Goal: Task Accomplishment & Management: Manage account settings

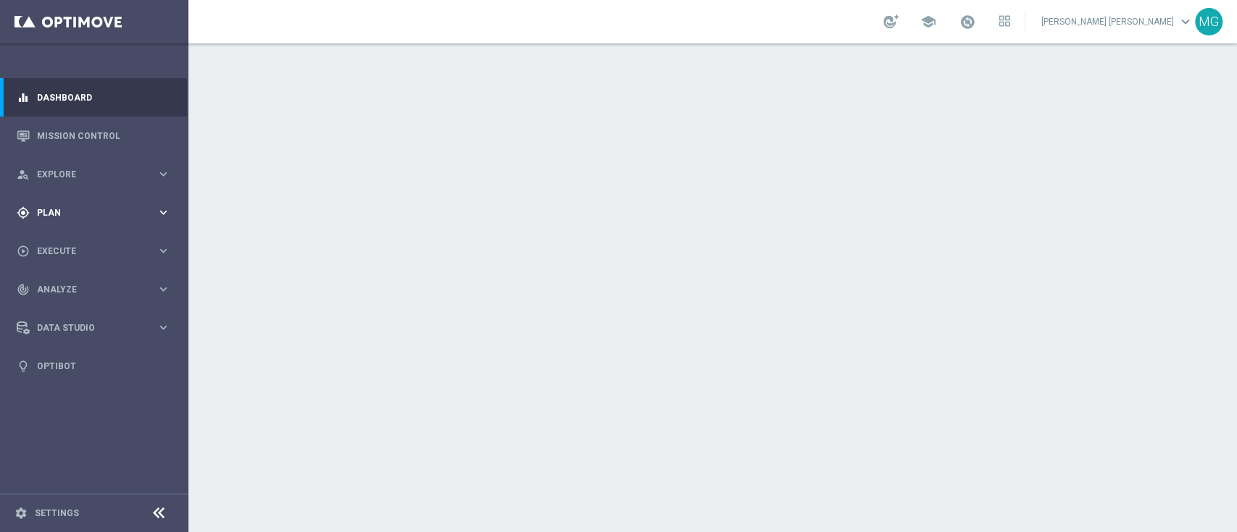
click at [130, 211] on span "Plan" at bounding box center [97, 213] width 120 height 9
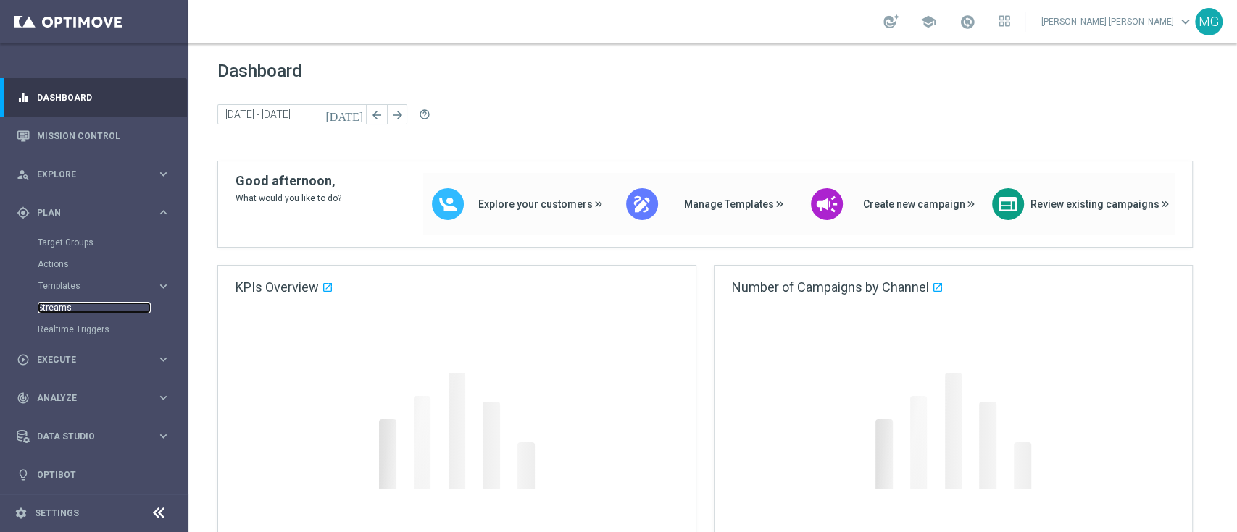
click at [54, 304] on link "Streams" at bounding box center [94, 308] width 113 height 12
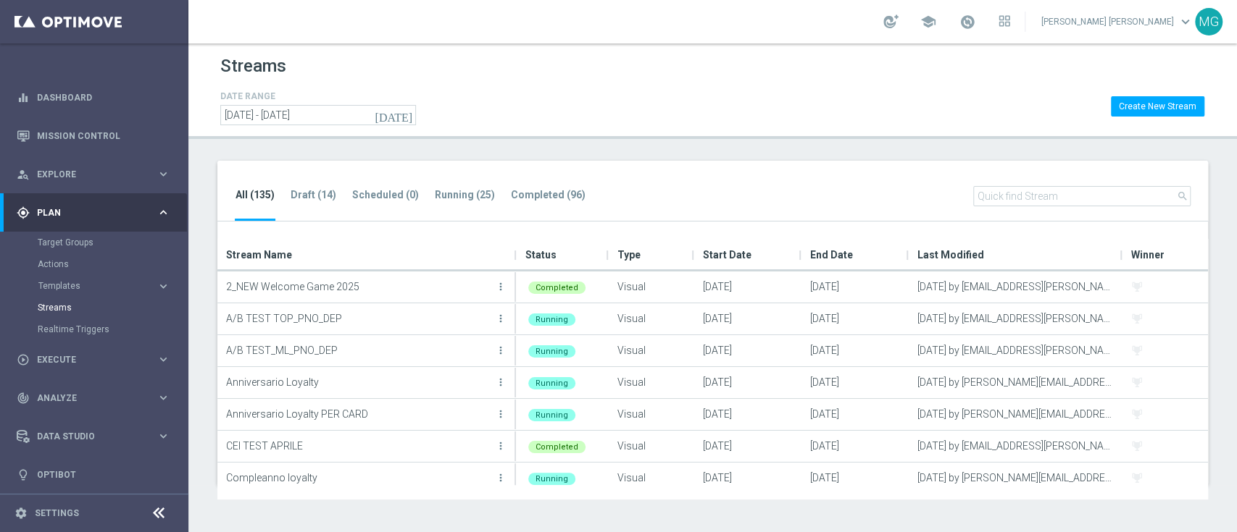
click at [1006, 199] on input "text" at bounding box center [1081, 196] width 217 height 20
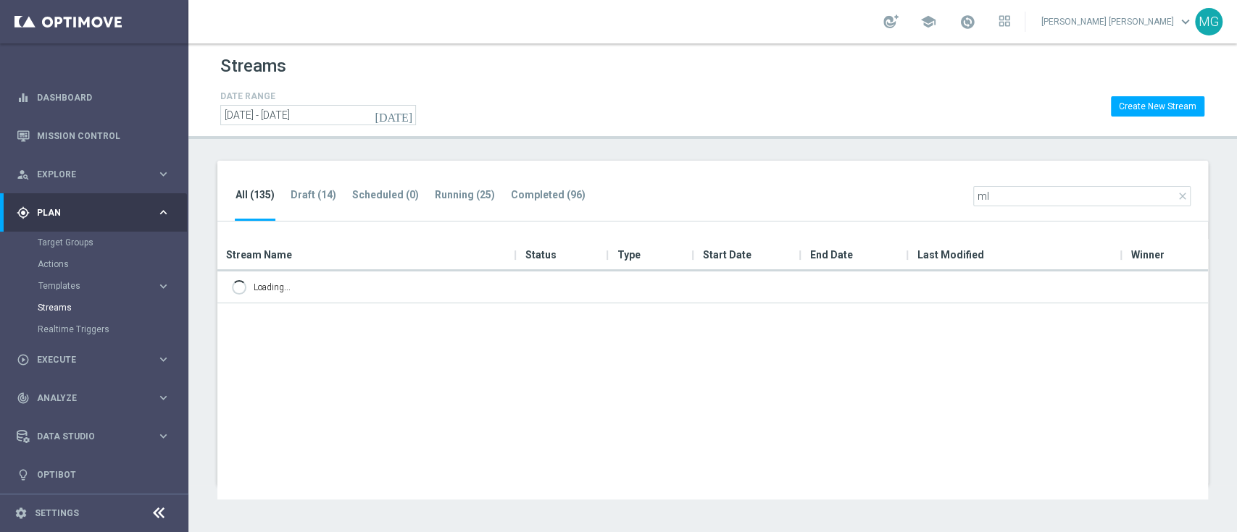
type input "m"
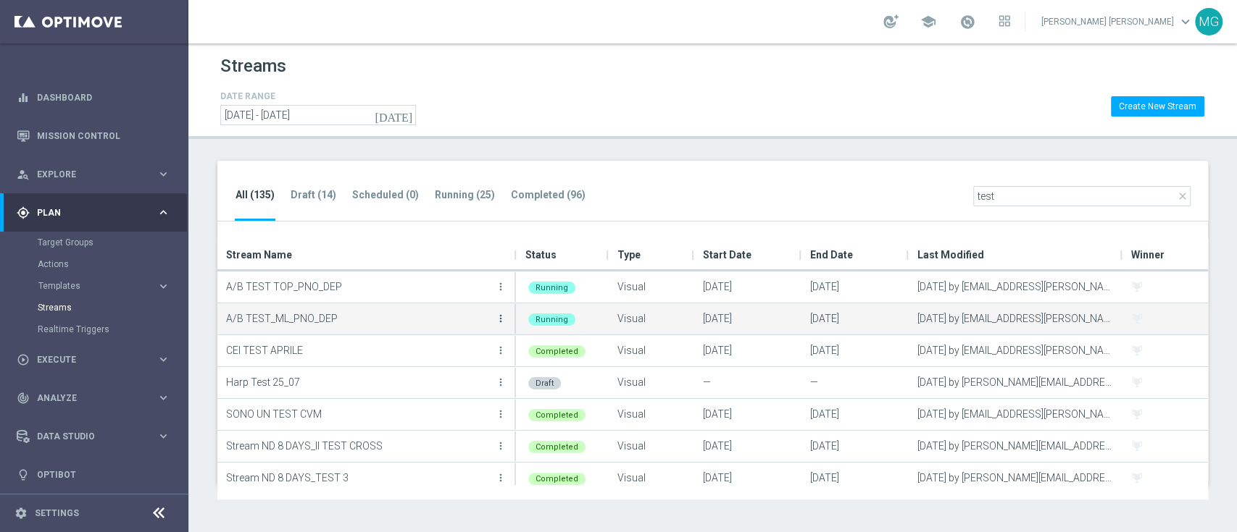
type input "test"
click at [503, 322] on icon "more_vert" at bounding box center [501, 319] width 12 height 12
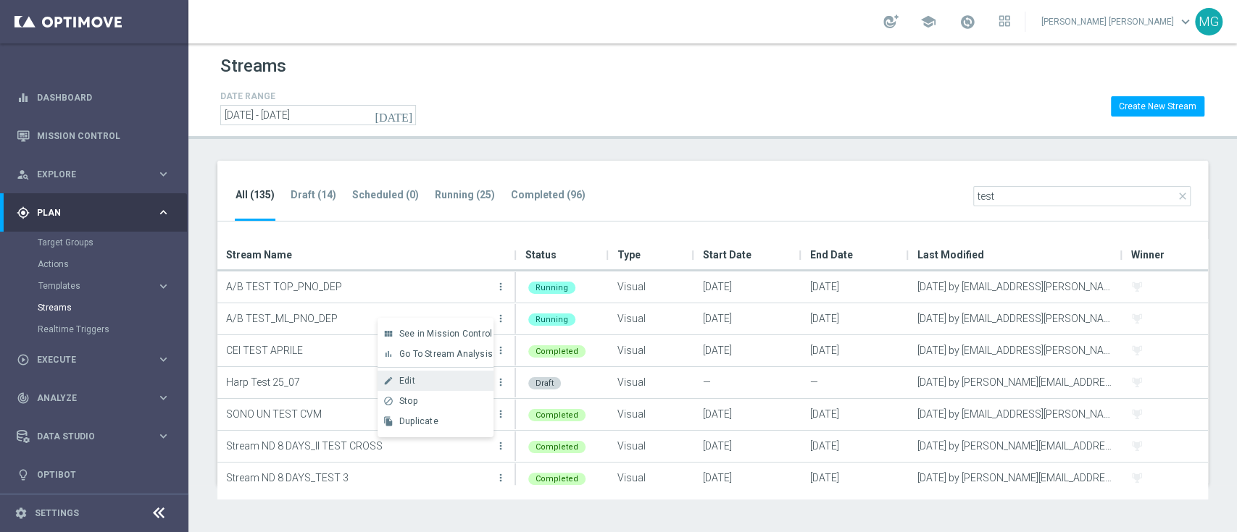
click at [444, 372] on div "create Edit" at bounding box center [435, 381] width 116 height 20
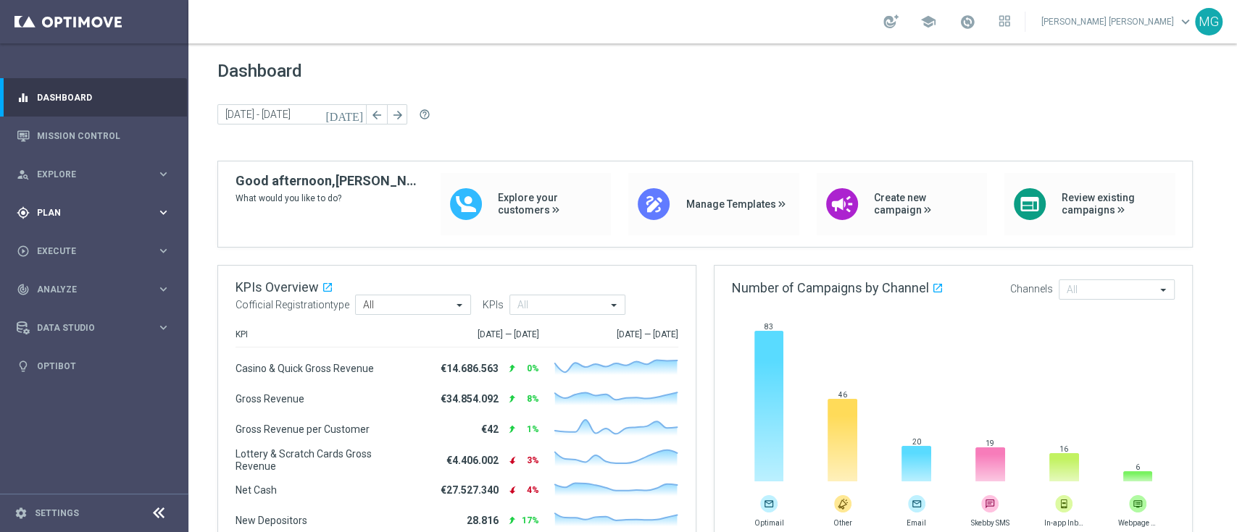
click at [70, 217] on div "gps_fixed Plan" at bounding box center [87, 212] width 140 height 13
click at [86, 244] on link "Target Groups" at bounding box center [94, 243] width 113 height 12
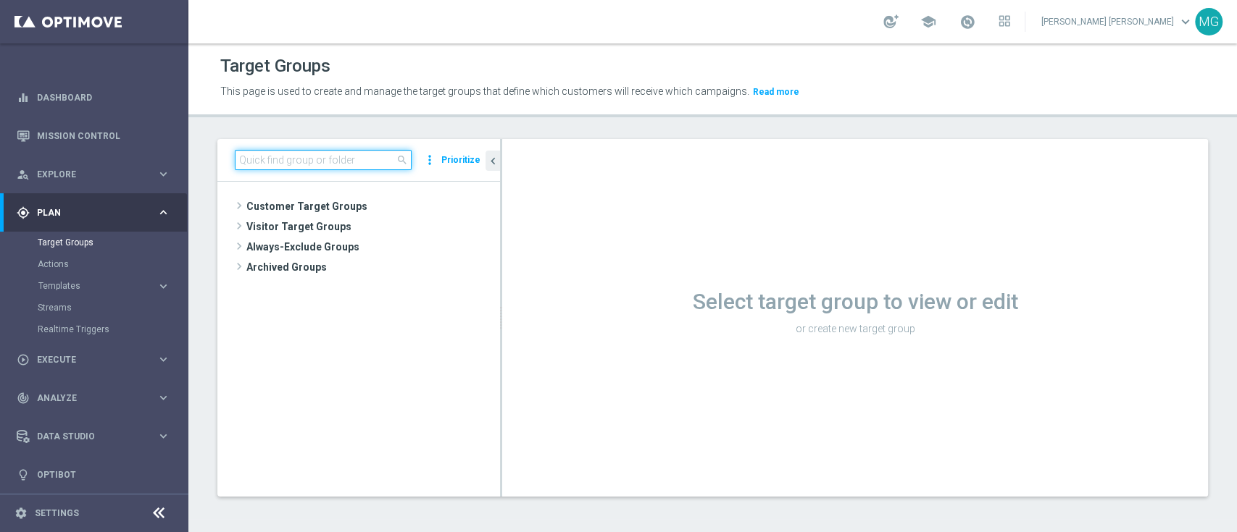
click at [288, 154] on input at bounding box center [323, 160] width 177 height 20
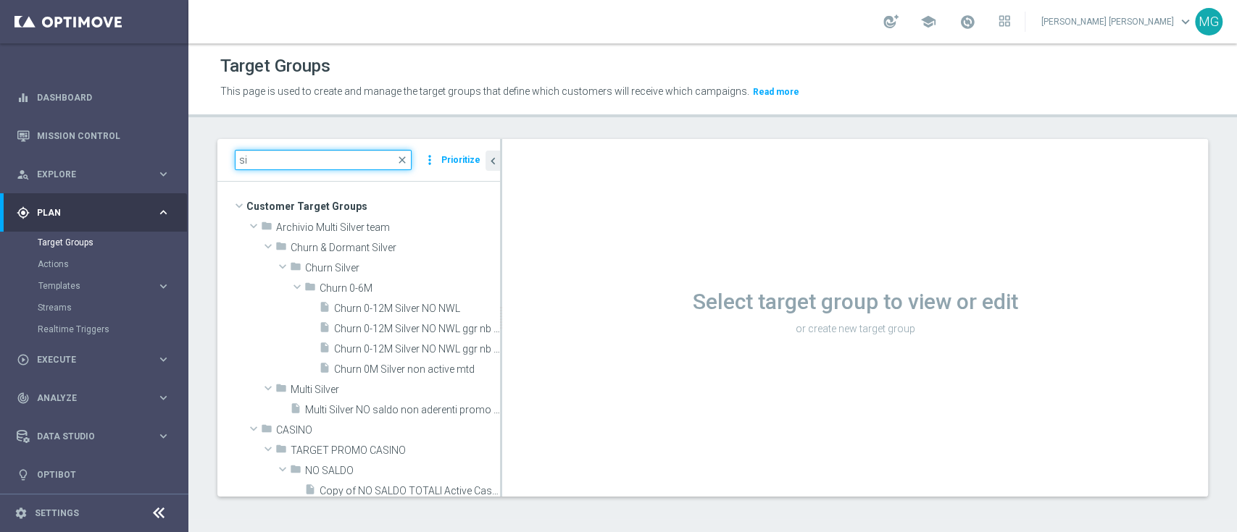
type input "s"
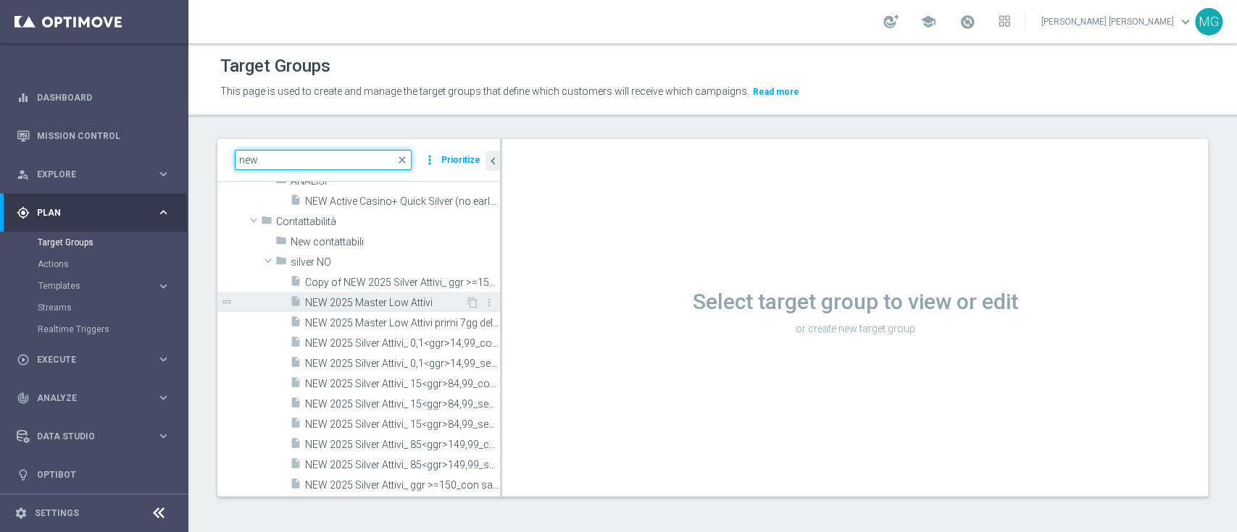
scroll to position [67, 0]
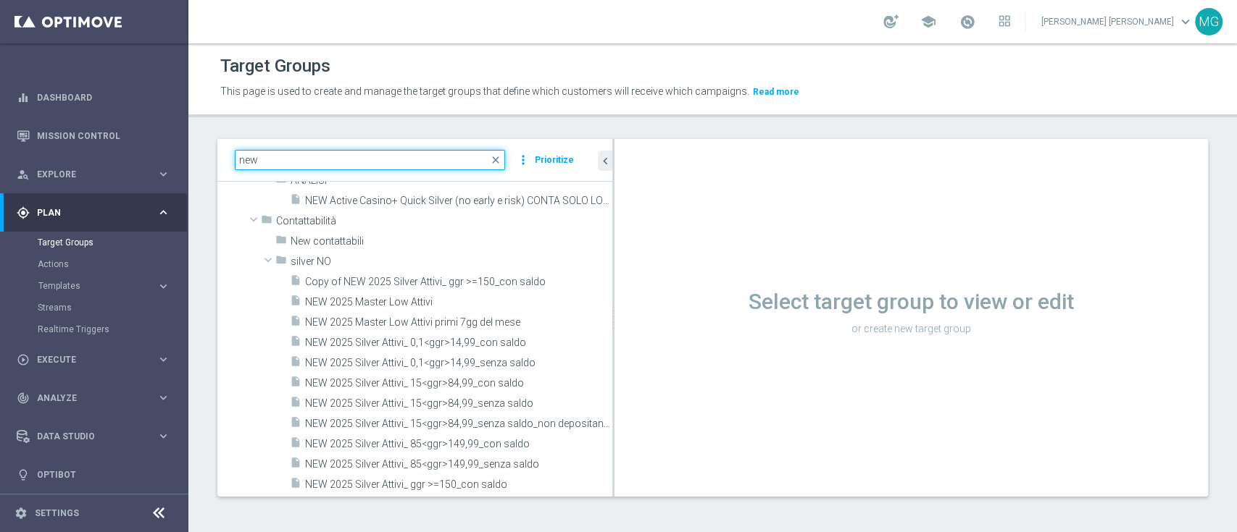
drag, startPoint x: 501, startPoint y: 246, endPoint x: 643, endPoint y: 246, distance: 142.7
click at [643, 246] on as-split "new close more_vert Prioritize Customer Target Groups library_add create_new_fo…" at bounding box center [712, 318] width 990 height 358
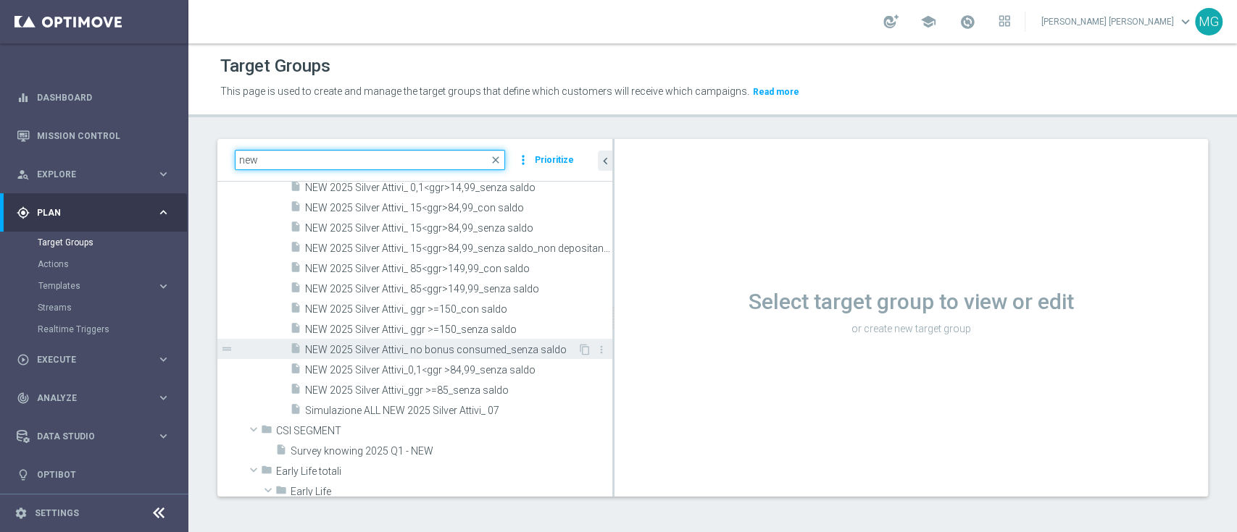
scroll to position [241, 0]
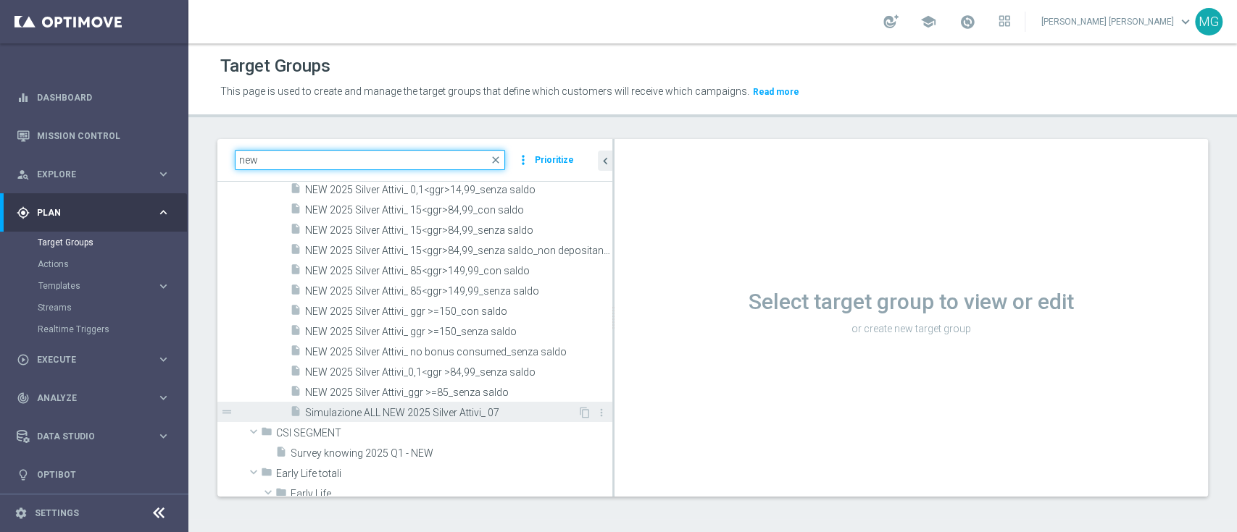
type input "new"
click at [491, 420] on div "insert_drive_file Simulazione ALL NEW 2025 Silver Attivi_ 07" at bounding box center [434, 412] width 288 height 20
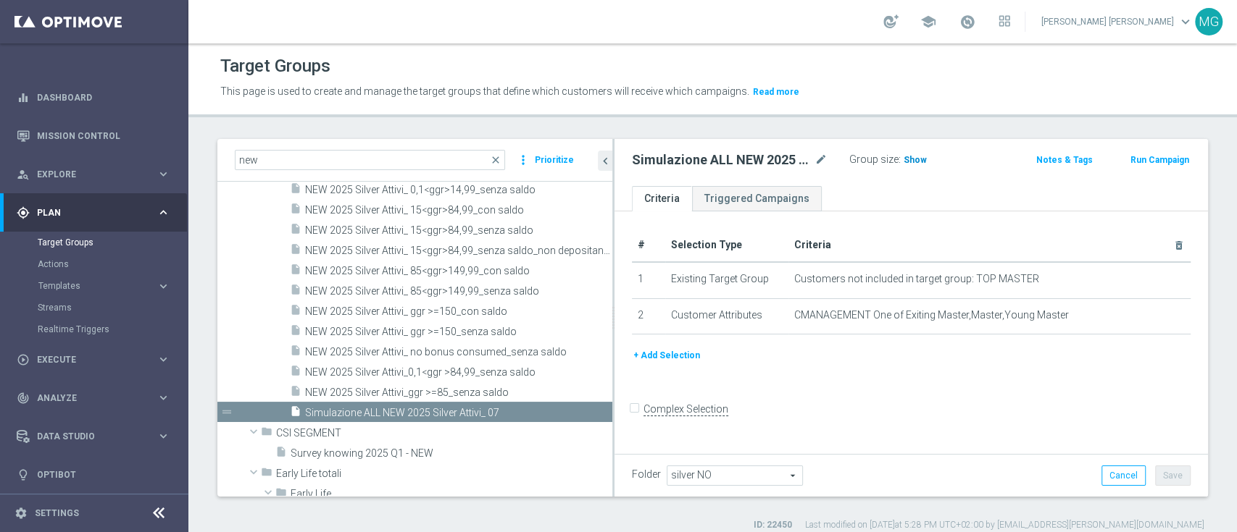
click at [916, 163] on span "Show" at bounding box center [914, 160] width 23 height 10
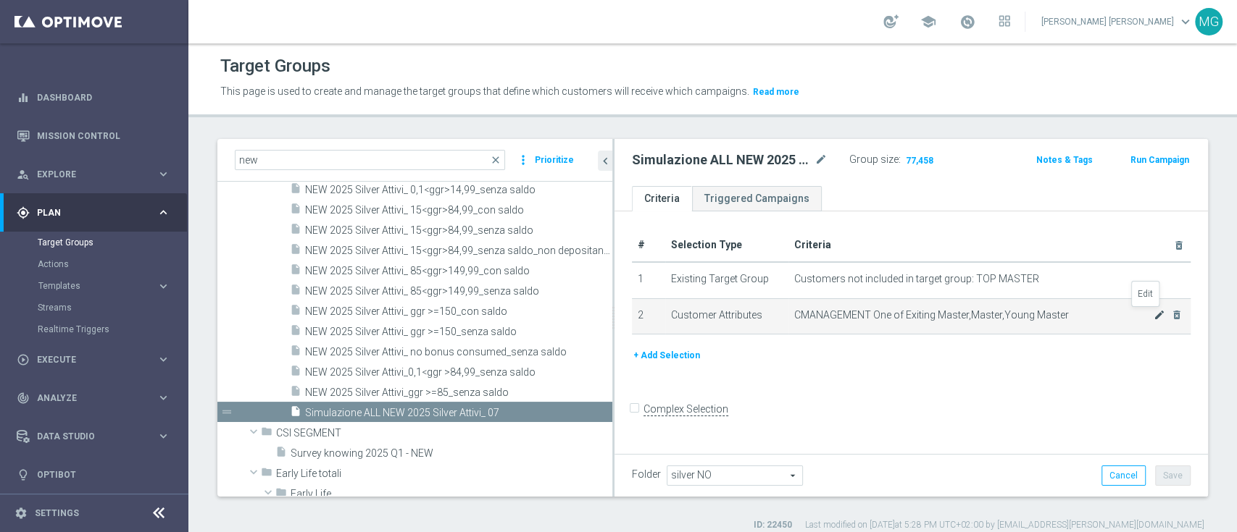
click at [1153, 316] on icon "mode_edit" at bounding box center [1159, 315] width 12 height 12
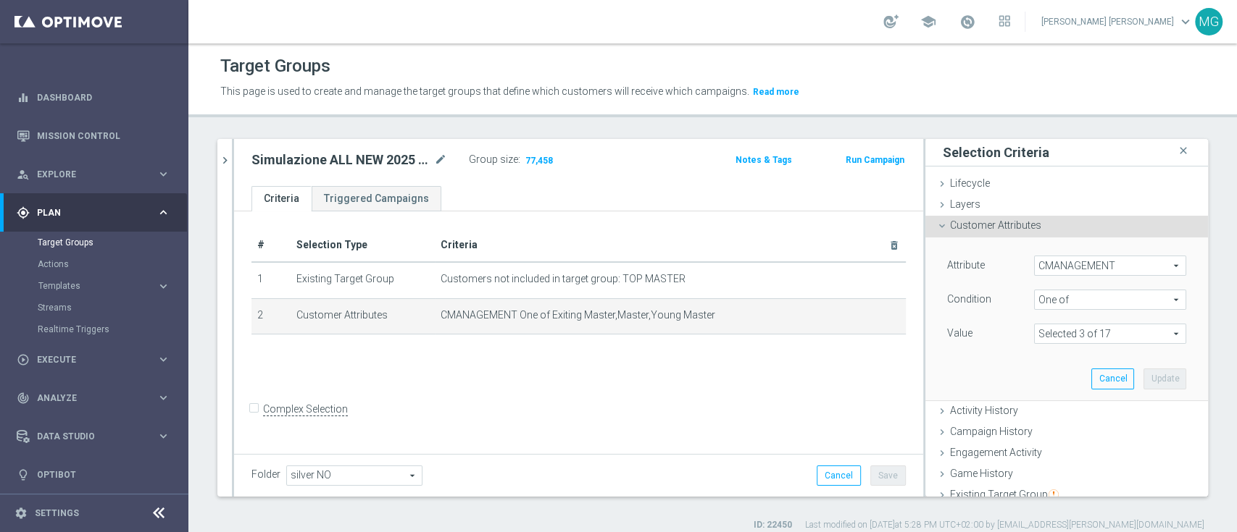
click at [1090, 334] on span at bounding box center [1109, 334] width 151 height 19
click at [1087, 392] on span "Diamond" at bounding box center [1120, 391] width 132 height 12
click at [1054, 392] on input "Diamond" at bounding box center [1049, 390] width 9 height 9
checkbox input "true"
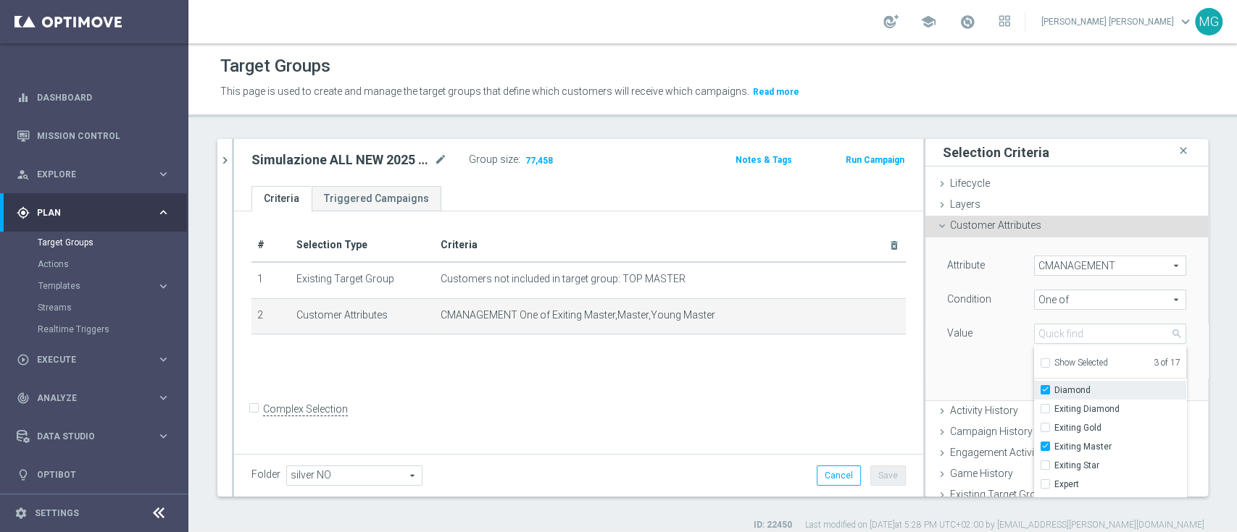
type input "Selected 4 of 17"
click at [1088, 421] on span "Gold" at bounding box center [1120, 417] width 132 height 12
click at [1054, 421] on input "Gold" at bounding box center [1049, 417] width 9 height 9
checkbox input "true"
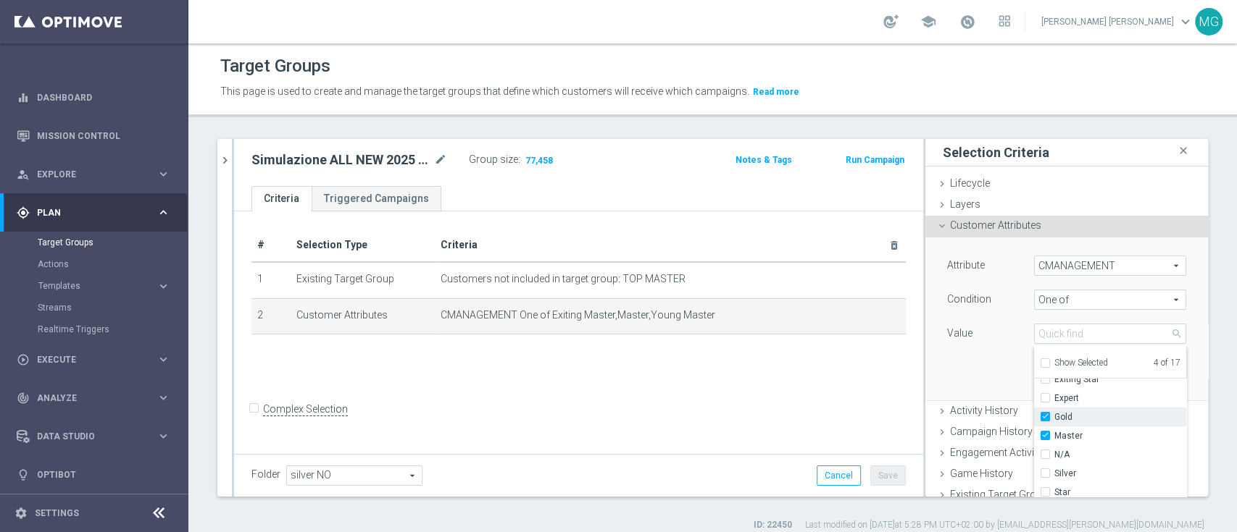
type input "Selected 5 of 17"
click at [965, 368] on div "Attribute CMANAGEMENT CMANAGEMENT arrow_drop_down search Condition One of One o…" at bounding box center [1066, 319] width 261 height 162
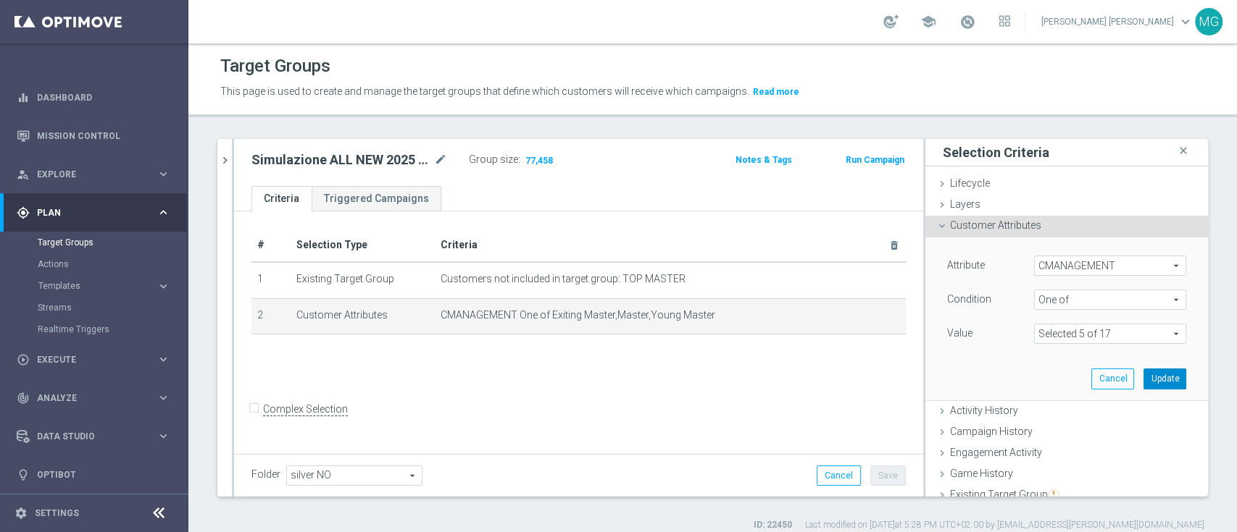
click at [1143, 383] on button "Update" at bounding box center [1164, 379] width 43 height 20
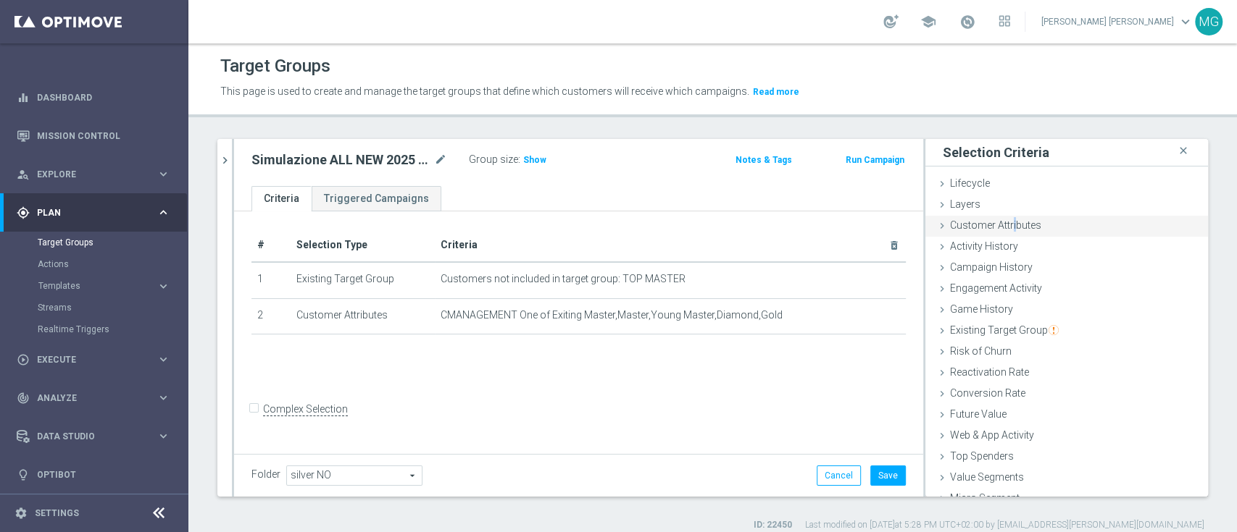
click at [998, 220] on span "Customer Attributes" at bounding box center [995, 226] width 91 height 12
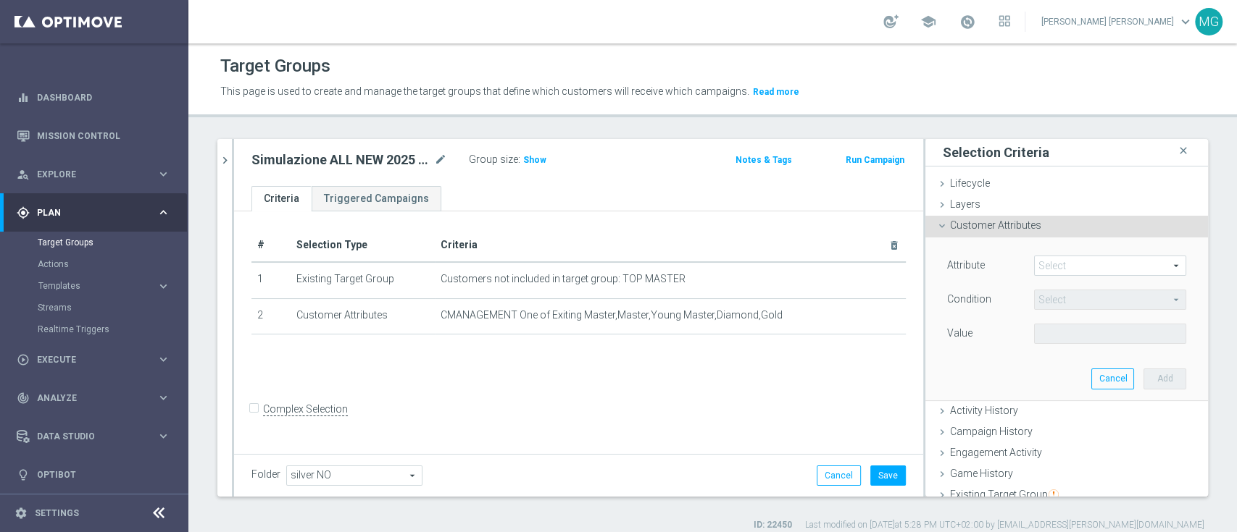
click at [1050, 264] on span at bounding box center [1109, 265] width 151 height 19
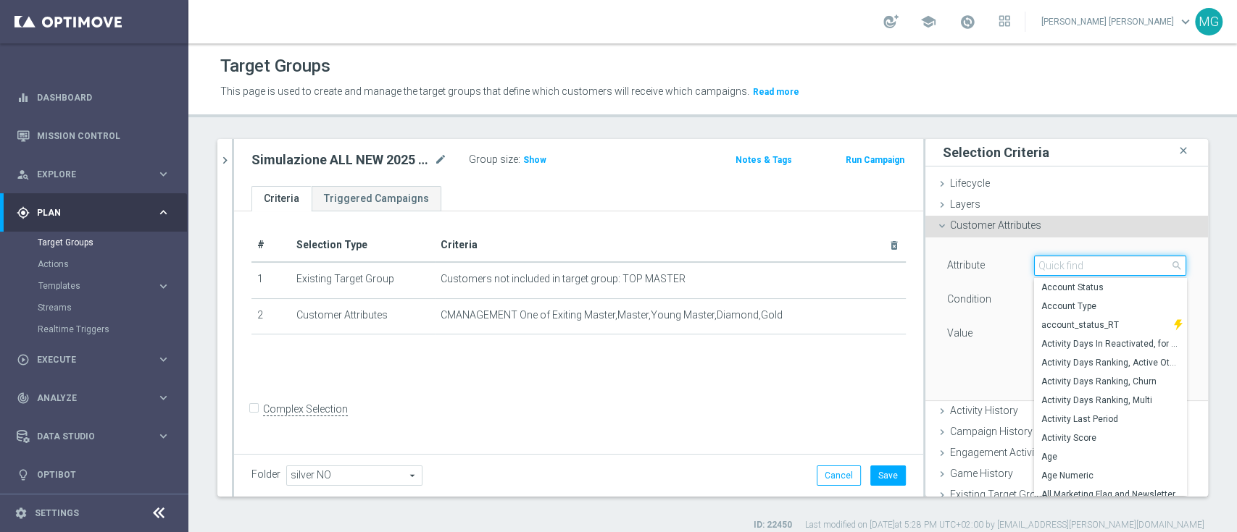
click at [1050, 265] on input "search" at bounding box center [1110, 266] width 152 height 20
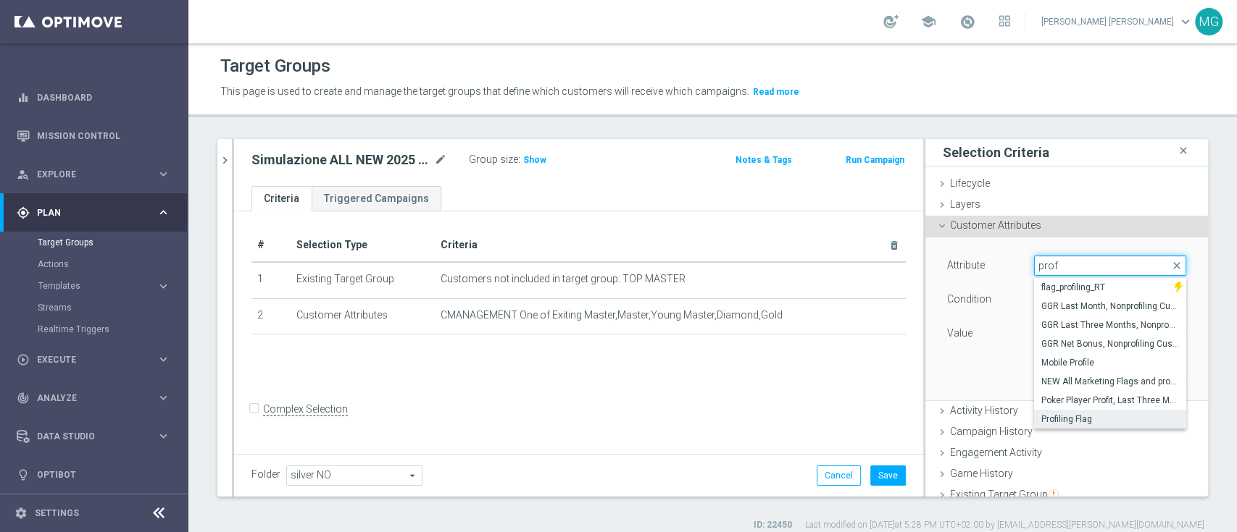
type input "prof"
click at [1063, 414] on span "Profiling Flag" at bounding box center [1110, 420] width 138 height 12
type input "Profiling Flag"
type input "Equals"
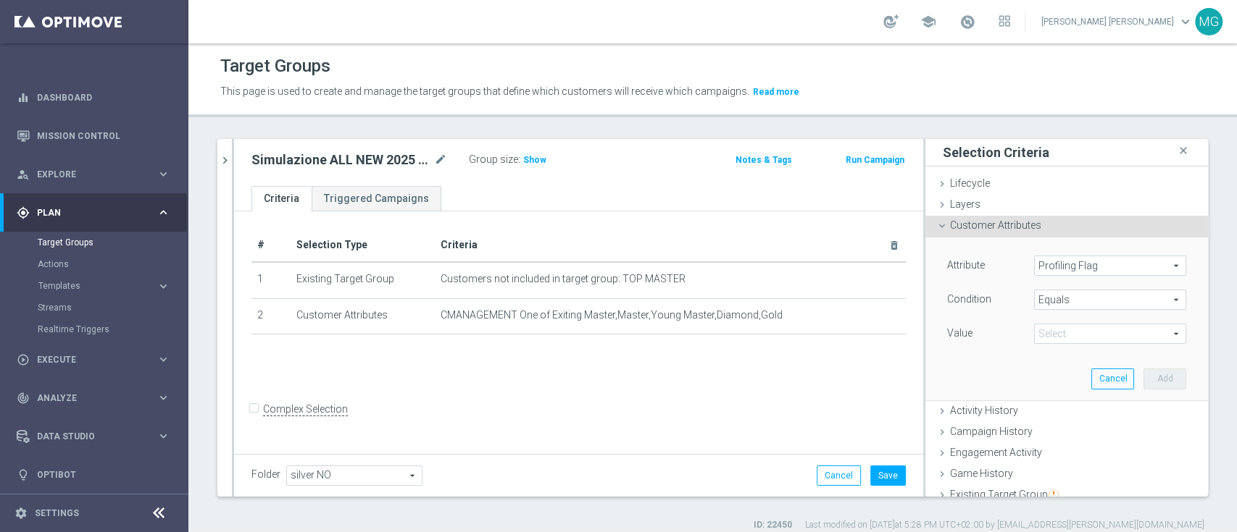
click at [1055, 332] on span at bounding box center [1109, 334] width 151 height 19
click at [1055, 357] on span "N" at bounding box center [1110, 356] width 138 height 12
type input "N"
click at [1143, 375] on button "Add" at bounding box center [1164, 379] width 43 height 20
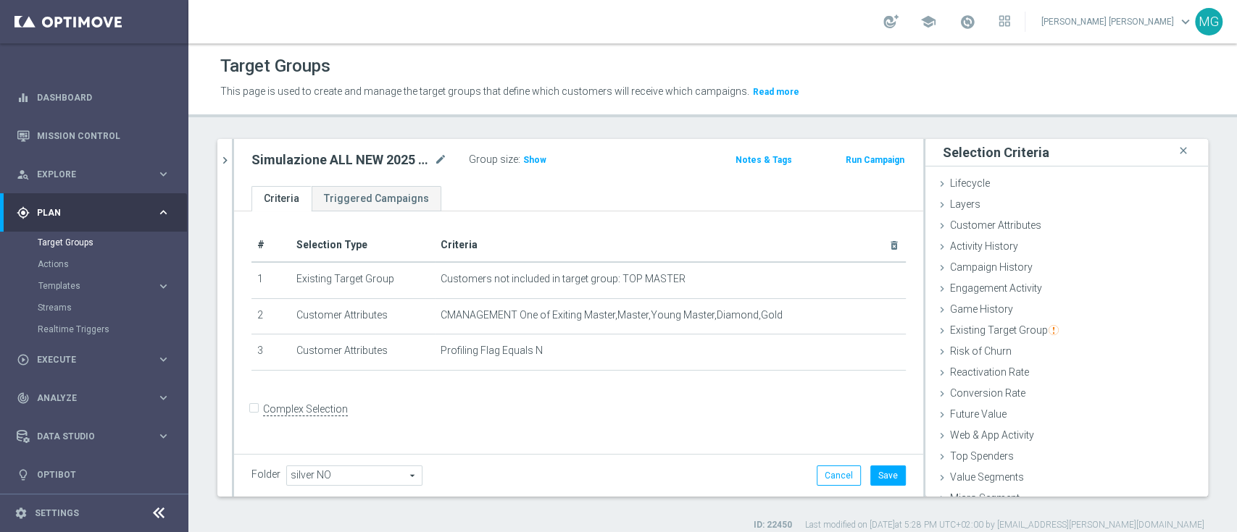
click at [527, 162] on span "Show" at bounding box center [534, 160] width 23 height 10
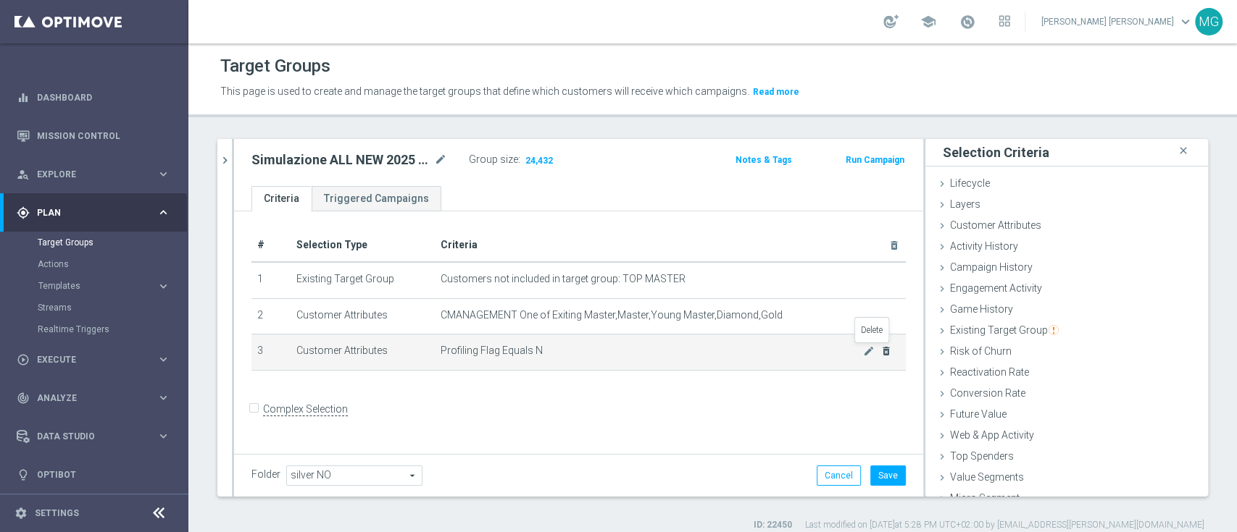
click at [880, 352] on icon "delete_forever" at bounding box center [886, 352] width 12 height 12
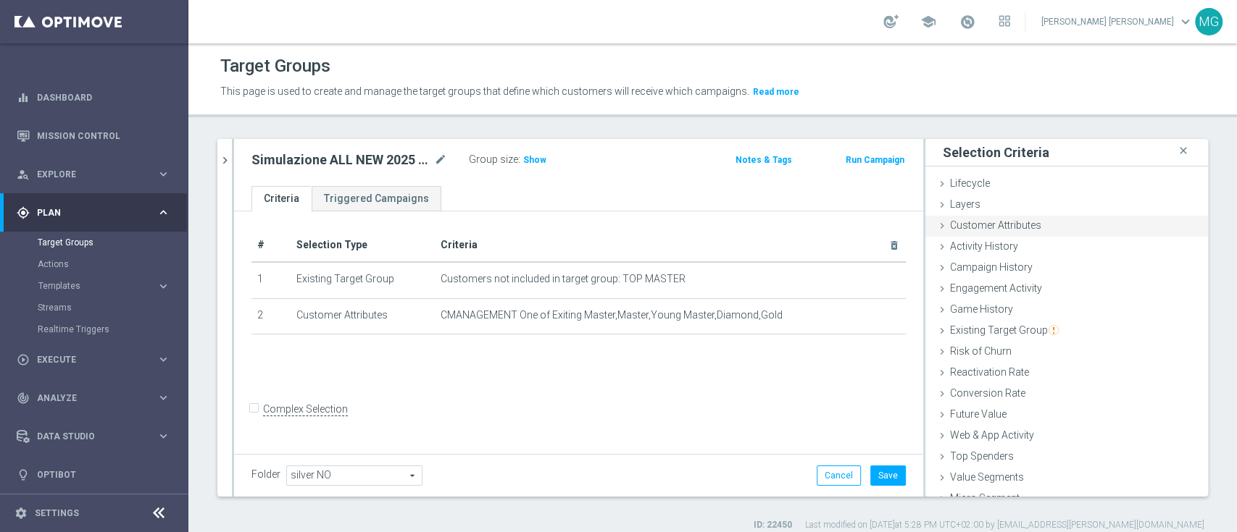
click at [1043, 225] on div "Customer Attributes done selection saved" at bounding box center [1066, 227] width 283 height 22
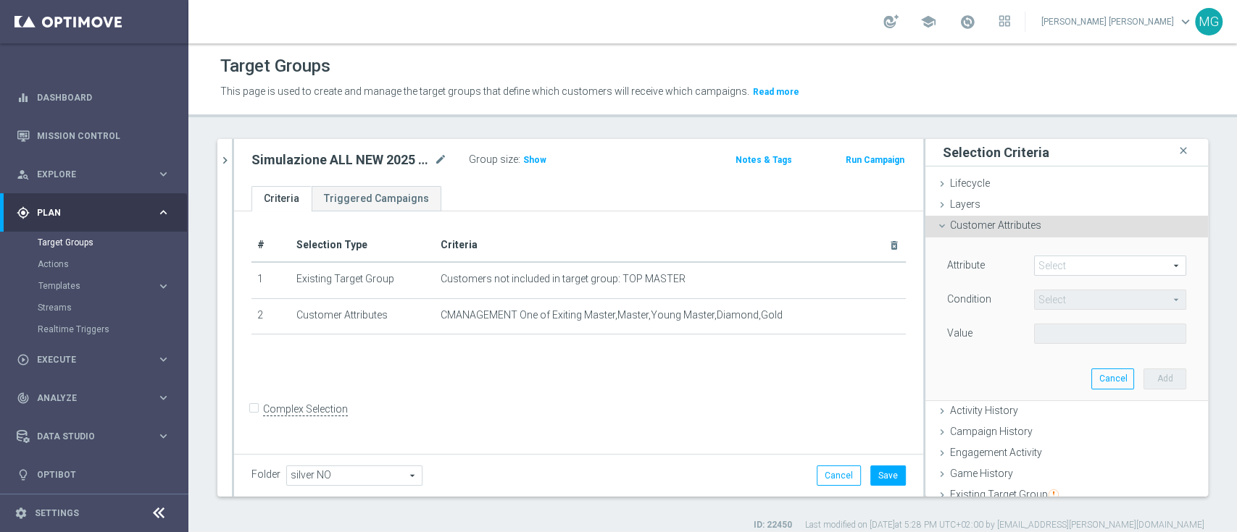
click at [1052, 269] on span at bounding box center [1109, 265] width 151 height 19
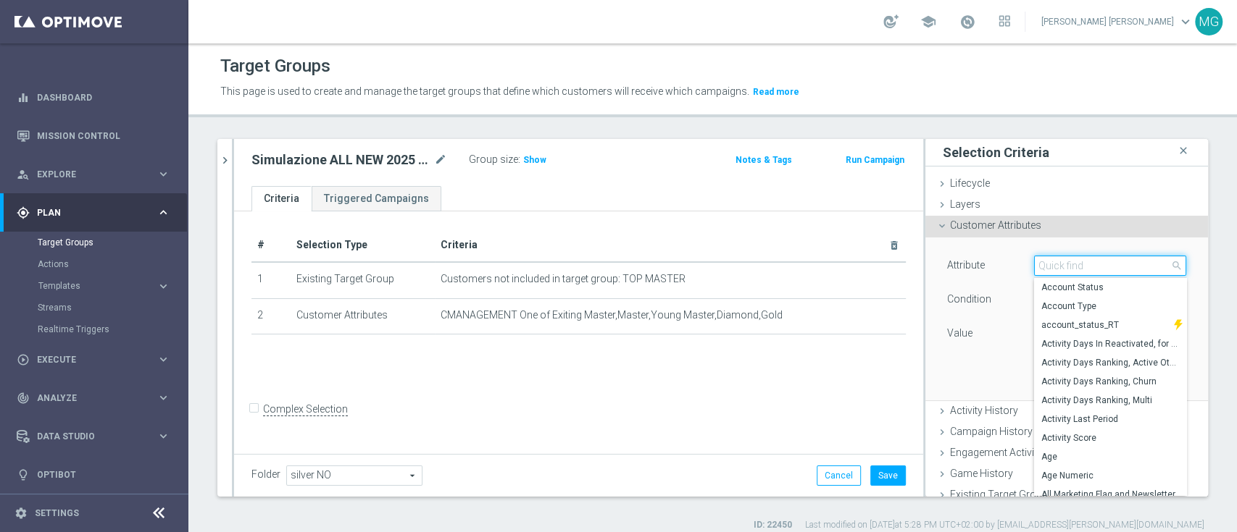
click at [1052, 269] on input "search" at bounding box center [1110, 266] width 152 height 20
type input "r"
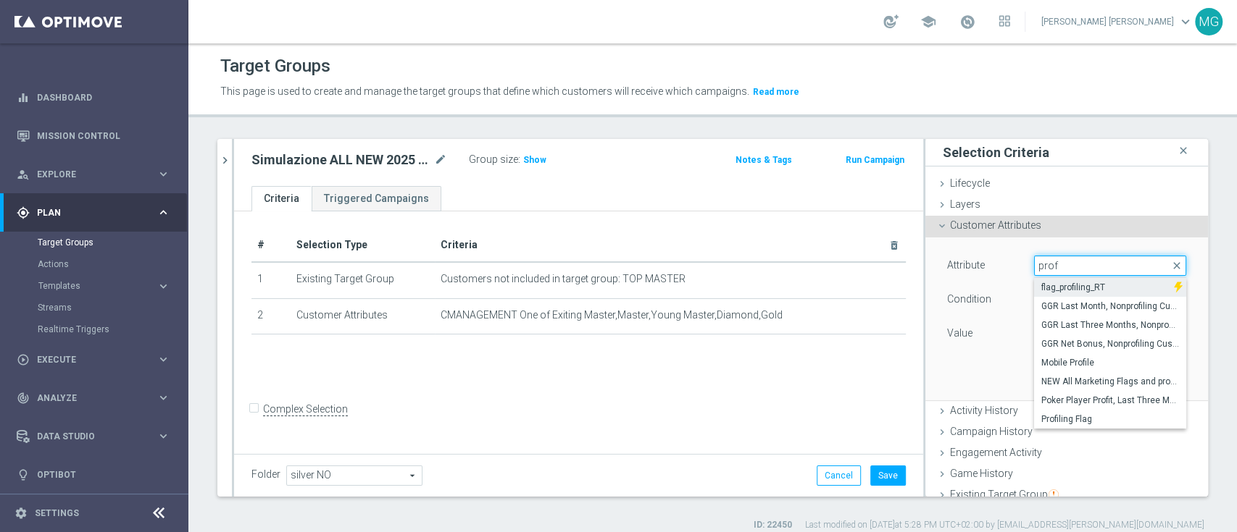
type input "prof"
click at [1050, 288] on span "flag_profiling_RT" at bounding box center [1103, 288] width 125 height 12
type input "flag_profiling_RT"
type input "Equals"
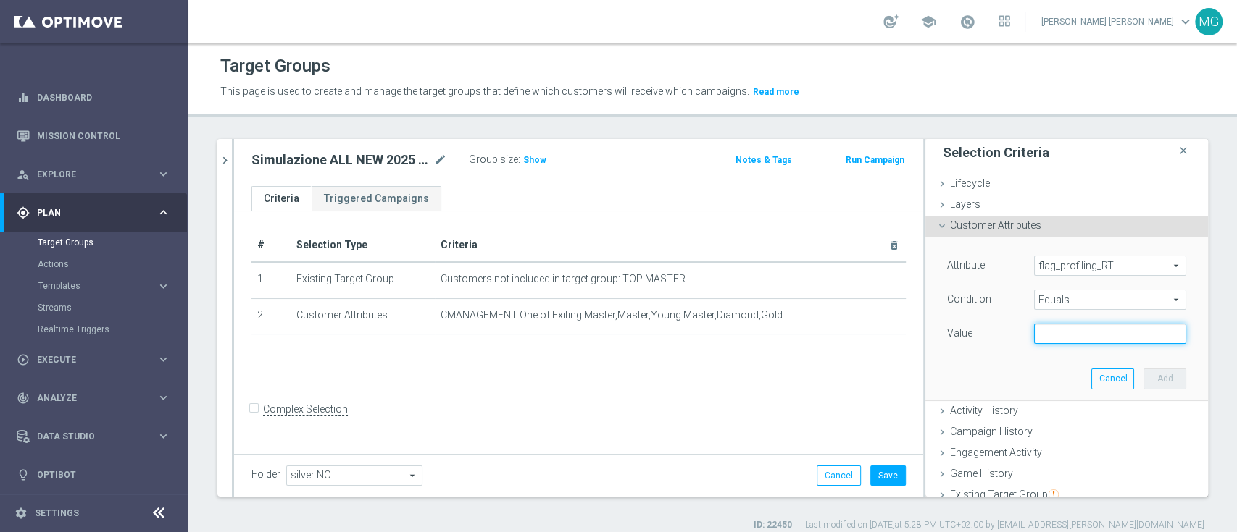
click at [1069, 338] on input "text" at bounding box center [1110, 334] width 152 height 20
type input "N"
click at [1143, 376] on button "Add" at bounding box center [1164, 379] width 43 height 20
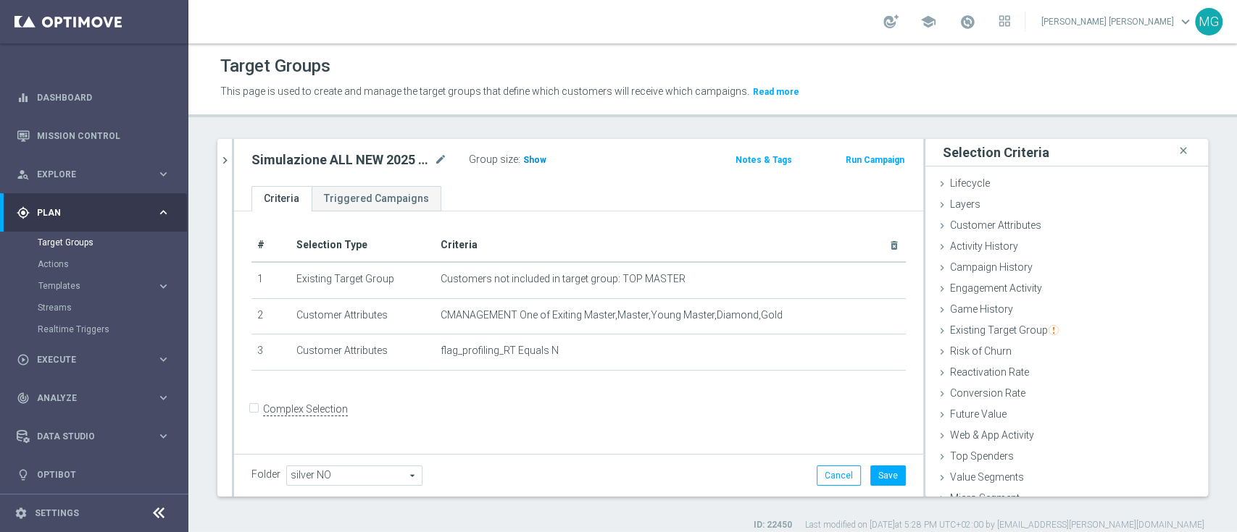
click at [530, 160] on span "Show" at bounding box center [534, 160] width 23 height 10
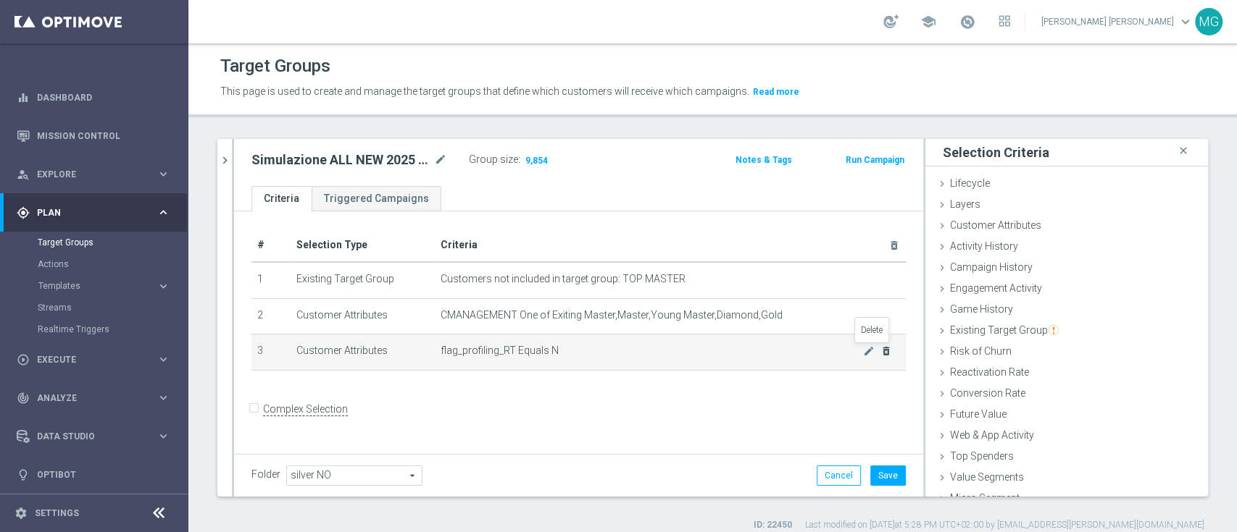
click at [880, 353] on icon "delete_forever" at bounding box center [886, 352] width 12 height 12
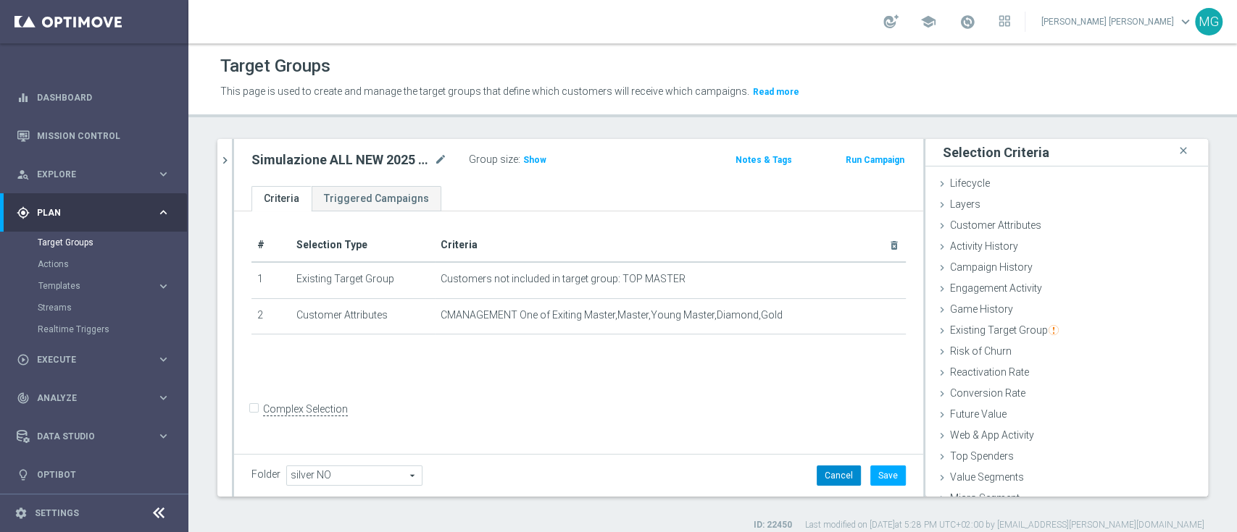
click at [816, 477] on button "Cancel" at bounding box center [838, 476] width 44 height 20
